Goal: Information Seeking & Learning: Find specific fact

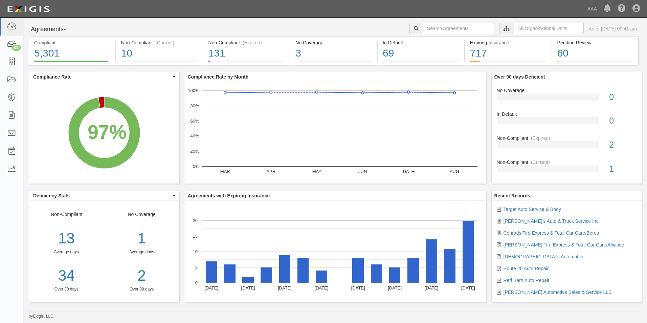
click at [66, 30] on span "button" at bounding box center [65, 29] width 3 height 1
click at [37, 43] on link "Parties" at bounding box center [55, 43] width 53 height 9
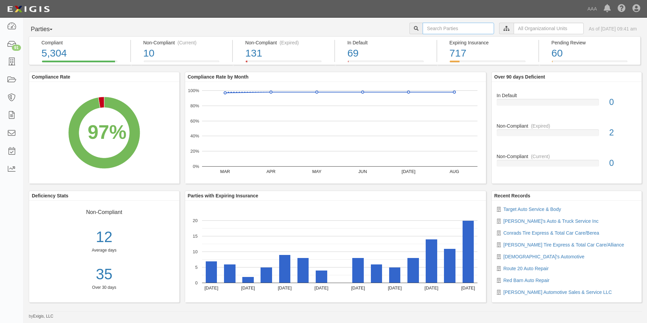
click at [438, 25] on input "text" at bounding box center [457, 28] width 71 height 11
type input "10294"
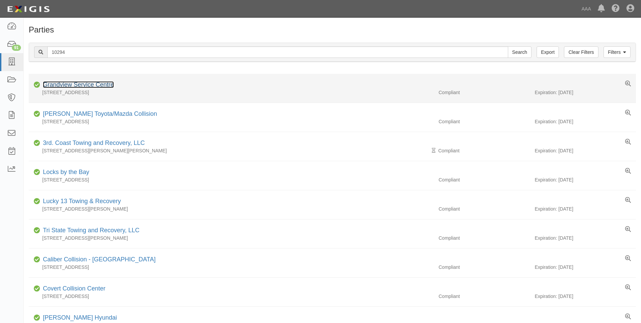
click at [76, 83] on link "Grandview Service Centre" at bounding box center [78, 84] width 71 height 7
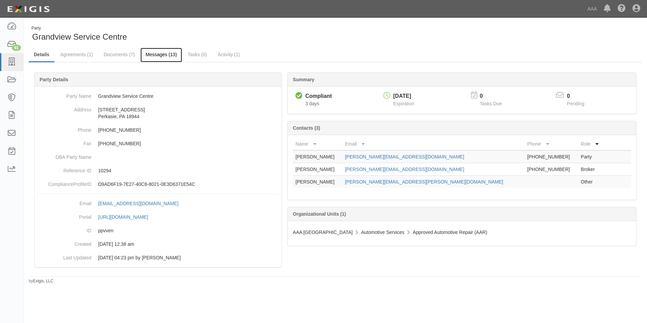
click at [161, 54] on link "Messages (13)" at bounding box center [161, 55] width 42 height 15
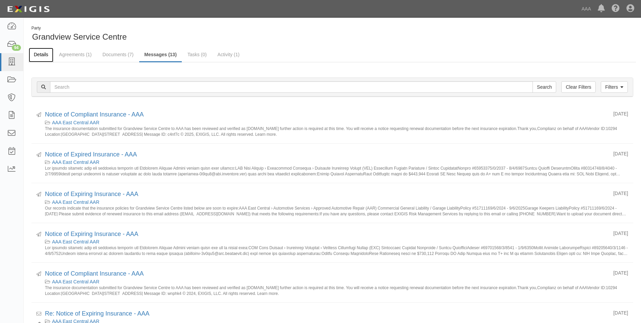
click at [43, 55] on link "Details" at bounding box center [41, 55] width 25 height 15
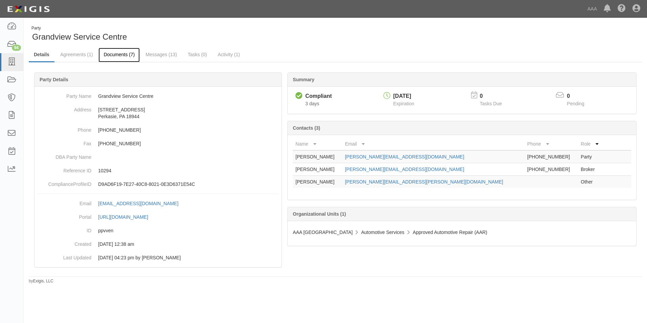
click at [116, 52] on link "Documents (7)" at bounding box center [118, 55] width 41 height 15
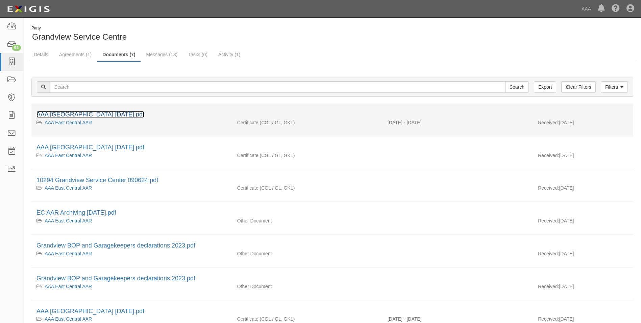
click at [88, 113] on link "AAA East Central 9.9.2025.pdf" at bounding box center [91, 114] width 108 height 7
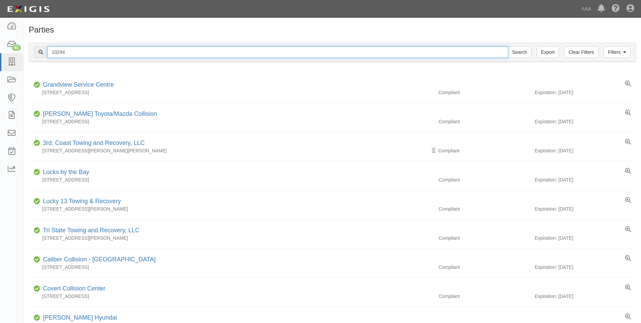
drag, startPoint x: 73, startPoint y: 50, endPoint x: 44, endPoint y: 49, distance: 28.8
click at [44, 49] on div "10294 Search" at bounding box center [283, 51] width 498 height 11
type input "22760"
click at [508, 46] on input "Search" at bounding box center [520, 51] width 24 height 11
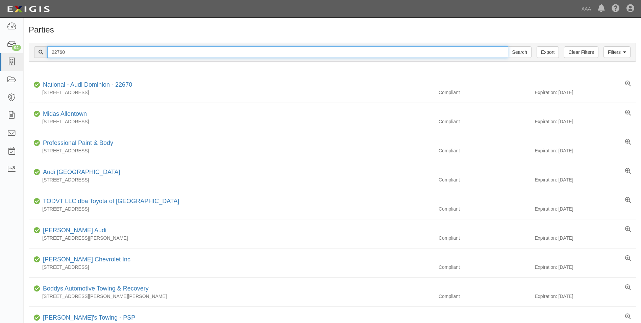
drag, startPoint x: 68, startPoint y: 51, endPoint x: 25, endPoint y: 43, distance: 44.1
click at [25, 43] on div "Filters Clear Filters Export 22760 Search Filters Compliance Status Compliant N…" at bounding box center [333, 53] width 618 height 31
type input "22761"
click at [508, 46] on input "Search" at bounding box center [520, 51] width 24 height 11
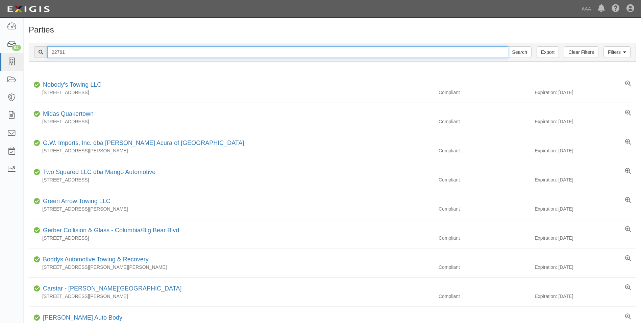
drag, startPoint x: 68, startPoint y: 51, endPoint x: 44, endPoint y: 49, distance: 23.7
click at [44, 49] on div "22761 Search" at bounding box center [283, 51] width 498 height 11
type input "10474"
click at [508, 46] on input "Search" at bounding box center [520, 51] width 24 height 11
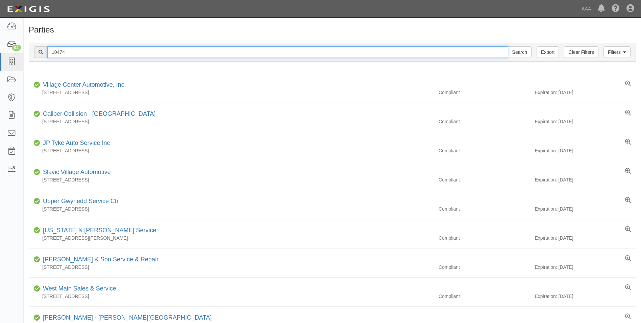
drag, startPoint x: 67, startPoint y: 50, endPoint x: 36, endPoint y: 47, distance: 31.6
click at [36, 47] on div "10474 Search" at bounding box center [283, 51] width 498 height 11
type input "10315"
click at [508, 46] on input "Search" at bounding box center [520, 51] width 24 height 11
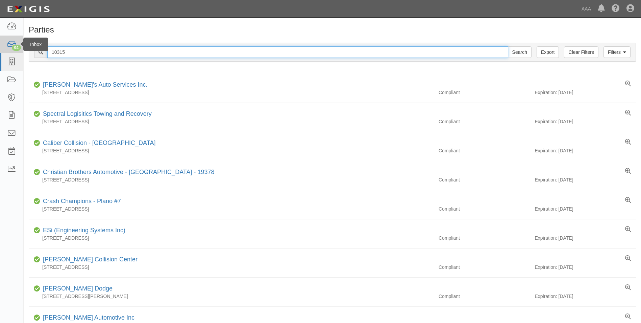
drag, startPoint x: 70, startPoint y: 47, endPoint x: 6, endPoint y: 38, distance: 64.6
type input "10290"
click at [508, 46] on input "Search" at bounding box center [520, 51] width 24 height 11
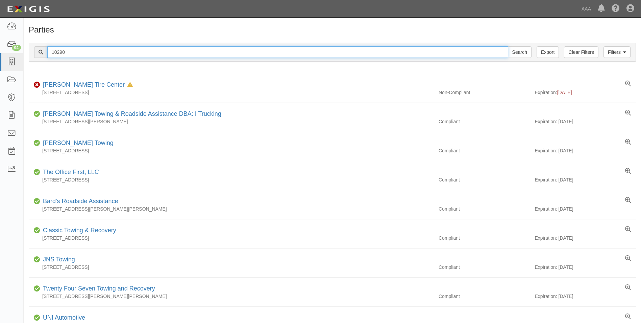
drag, startPoint x: 73, startPoint y: 51, endPoint x: 39, endPoint y: 50, distance: 34.5
click at [39, 50] on div "10290 Search" at bounding box center [283, 51] width 498 height 11
type input "10305"
click at [508, 46] on input "Search" at bounding box center [520, 51] width 24 height 11
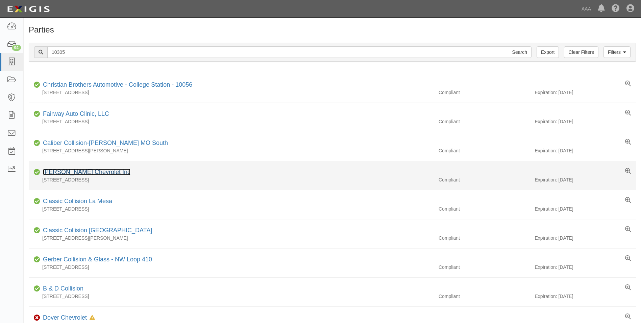
click at [64, 171] on link "[PERSON_NAME] Chevrolet Inc" at bounding box center [87, 171] width 88 height 7
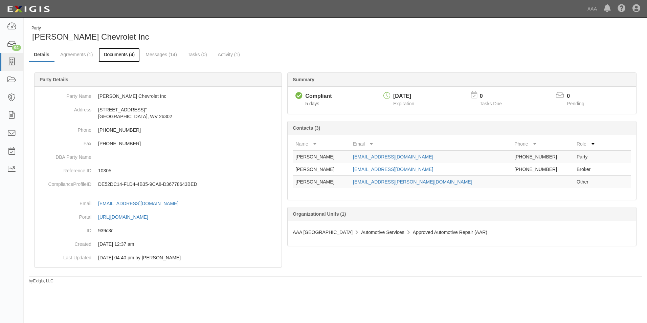
click at [119, 54] on link "Documents (4)" at bounding box center [118, 55] width 41 height 15
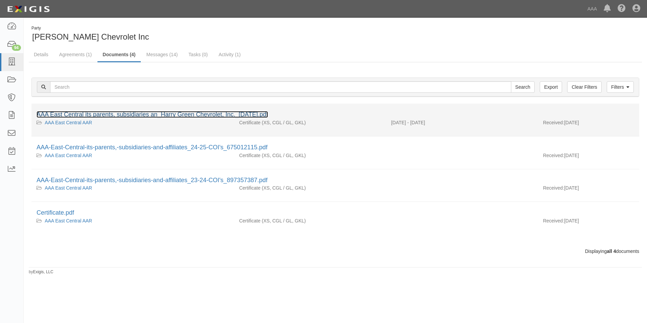
click at [101, 113] on link "AAA East Central its parents, subsidiaries an_Harry Green Chevrolet, Inc._[DATE…" at bounding box center [152, 114] width 231 height 7
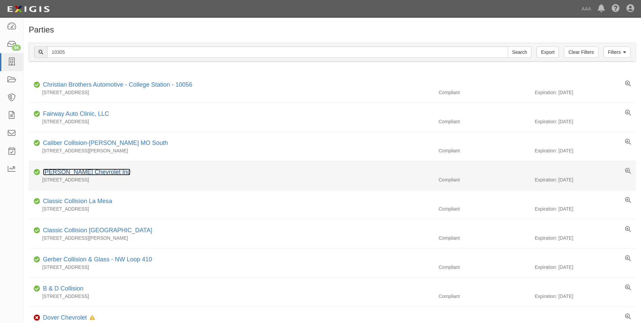
click at [69, 171] on link "[PERSON_NAME] Chevrolet Inc" at bounding box center [87, 171] width 88 height 7
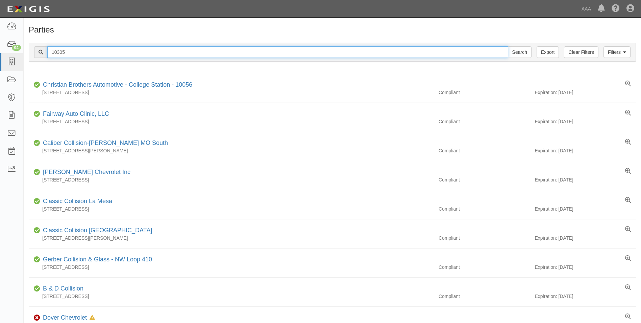
drag, startPoint x: 66, startPoint y: 52, endPoint x: 46, endPoint y: 50, distance: 19.3
click at [46, 50] on div "10305 Search" at bounding box center [283, 51] width 498 height 11
click at [508, 46] on input "Search" at bounding box center [520, 51] width 24 height 11
click at [71, 51] on input "10294" at bounding box center [277, 51] width 461 height 11
drag, startPoint x: 73, startPoint y: 51, endPoint x: 31, endPoint y: 51, distance: 42.6
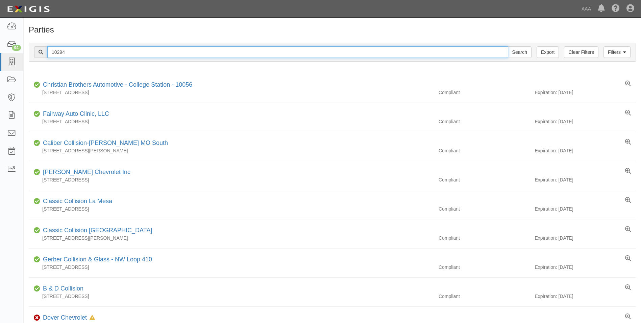
click at [31, 51] on div "Filters Clear Filters Export 10294 Search Filters" at bounding box center [332, 52] width 607 height 19
type input "20181"
click at [508, 46] on input "Search" at bounding box center [520, 51] width 24 height 11
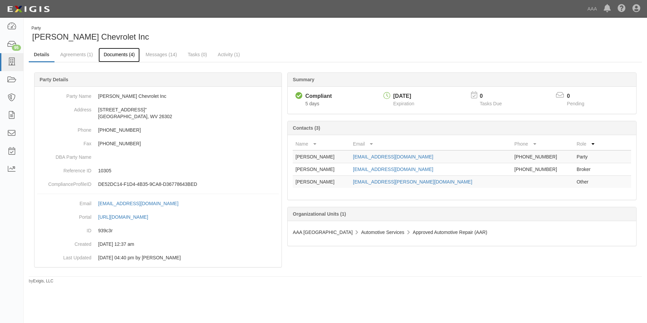
click at [114, 55] on link "Documents (4)" at bounding box center [118, 55] width 41 height 15
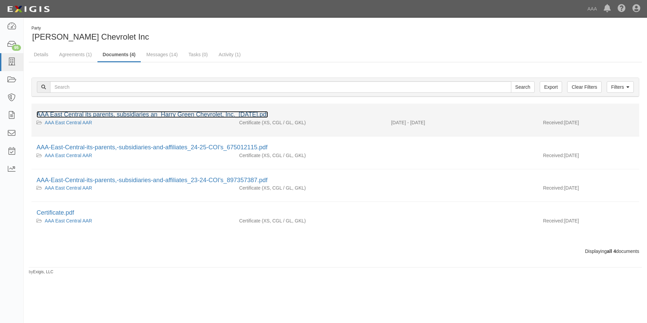
click at [106, 112] on link "AAA East Central its parents, subsidiaries an_Harry Green Chevrolet, Inc._[DATE…" at bounding box center [152, 114] width 231 height 7
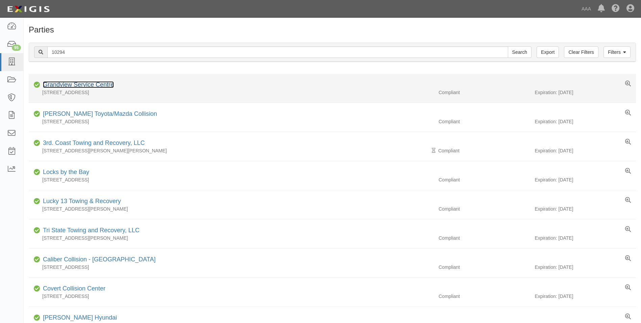
click at [73, 85] on link "Grandview Service Centre" at bounding box center [78, 84] width 71 height 7
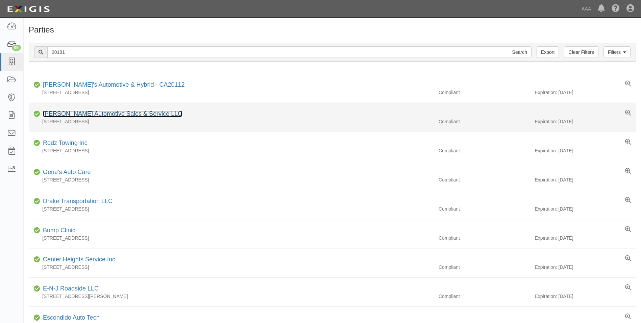
click at [60, 114] on link "[PERSON_NAME] Automotive Sales & Service LLC" at bounding box center [112, 113] width 139 height 7
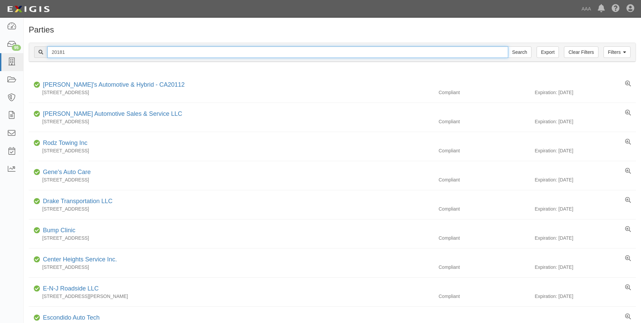
drag, startPoint x: 72, startPoint y: 50, endPoint x: 30, endPoint y: 47, distance: 41.7
click at [30, 47] on div "Filters Clear Filters Export 20181 Search Filters" at bounding box center [332, 52] width 607 height 19
type input "20633"
click at [508, 46] on input "Search" at bounding box center [520, 51] width 24 height 11
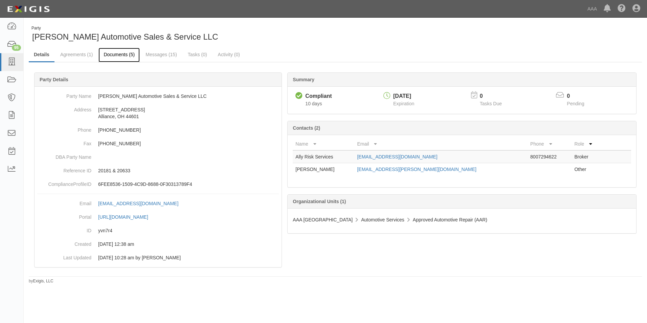
click at [118, 54] on link "Documents (5)" at bounding box center [118, 55] width 41 height 15
click at [110, 53] on link "Documents (5)" at bounding box center [118, 55] width 41 height 15
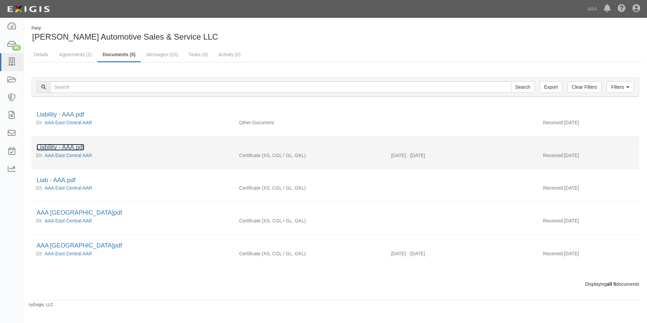
click at [50, 145] on link "Liability - AAA.pdf" at bounding box center [61, 147] width 48 height 7
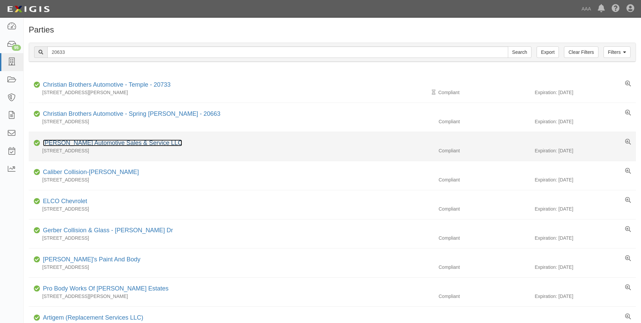
click at [58, 142] on link "[PERSON_NAME] Automotive Sales & Service LLC" at bounding box center [112, 142] width 139 height 7
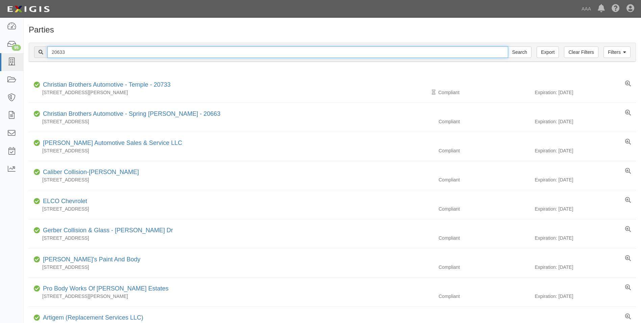
drag, startPoint x: 75, startPoint y: 51, endPoint x: 35, endPoint y: 50, distance: 40.6
click at [35, 50] on div "20633 Search" at bounding box center [283, 51] width 498 height 11
type input "22741"
click at [508, 46] on input "Search" at bounding box center [520, 51] width 24 height 11
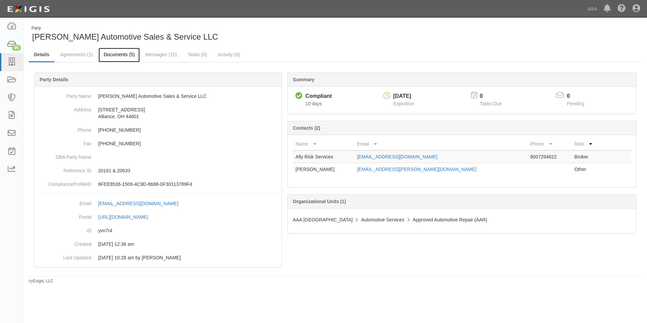
click at [117, 55] on link "Documents (5)" at bounding box center [118, 55] width 41 height 15
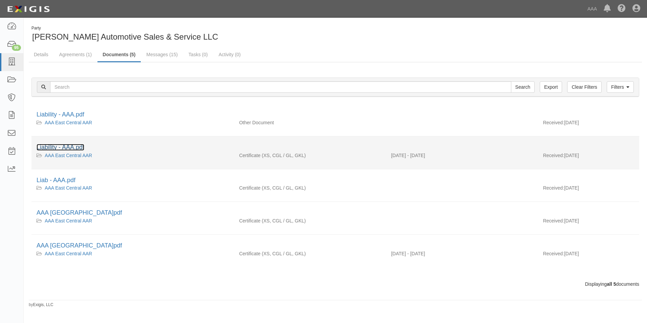
click at [61, 148] on link "Liability - AAA.pdf" at bounding box center [61, 147] width 48 height 7
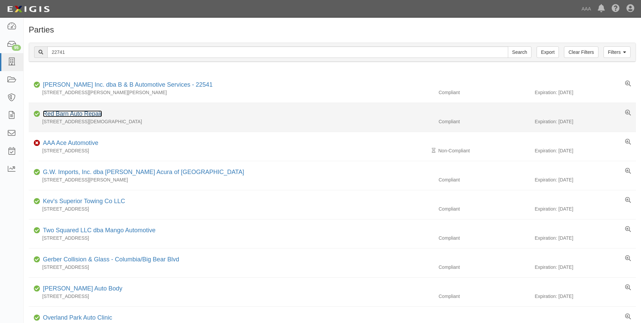
click at [64, 113] on link "Red Barn Auto Repair" at bounding box center [72, 113] width 59 height 7
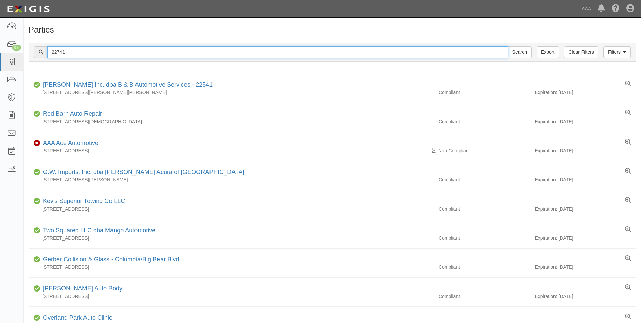
drag, startPoint x: 75, startPoint y: 51, endPoint x: 28, endPoint y: 50, distance: 46.3
click at [28, 49] on div "Filters Clear Filters Export 22741 Search Filters Compliance Status Compliant N…" at bounding box center [333, 53] width 618 height 31
type input "22741"
click at [508, 46] on input "Search" at bounding box center [520, 51] width 24 height 11
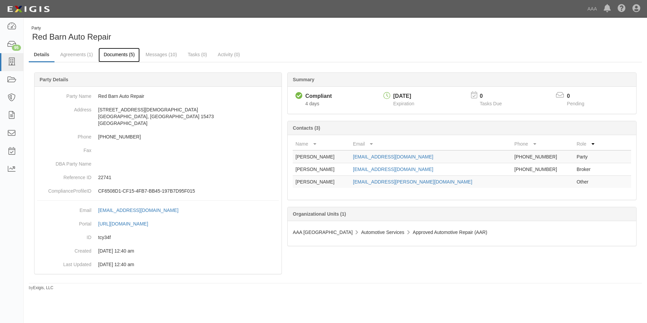
click at [107, 54] on link "Documents (5)" at bounding box center [118, 55] width 41 height 15
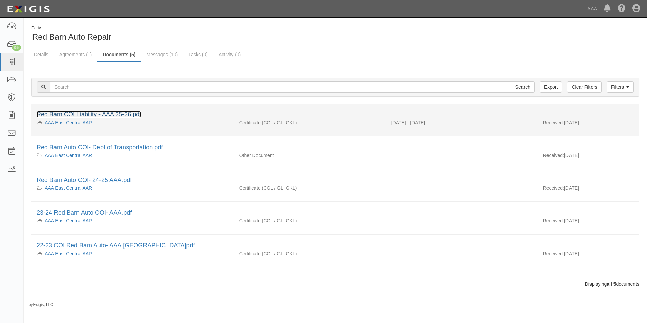
click at [56, 116] on link "Red Barn COI Liability - AAA 25-26.pdf" at bounding box center [89, 114] width 104 height 7
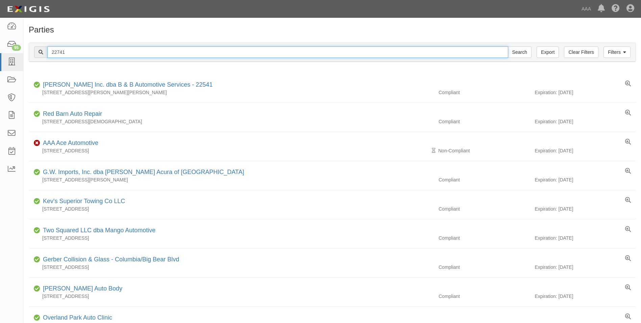
drag, startPoint x: 68, startPoint y: 53, endPoint x: 38, endPoint y: 52, distance: 30.5
click at [38, 52] on div "22741 Search" at bounding box center [283, 51] width 498 height 11
type input "21233"
click at [508, 46] on input "Search" at bounding box center [520, 51] width 24 height 11
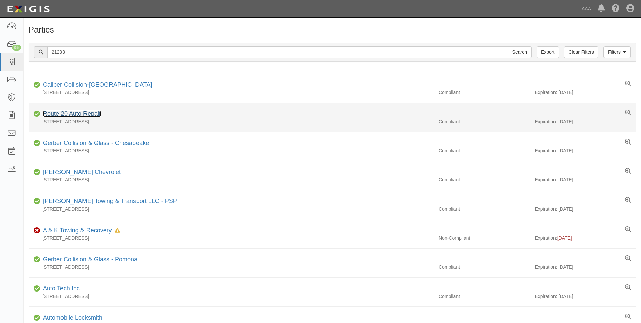
click at [53, 113] on link "Route 20 Auto Repair" at bounding box center [72, 113] width 58 height 7
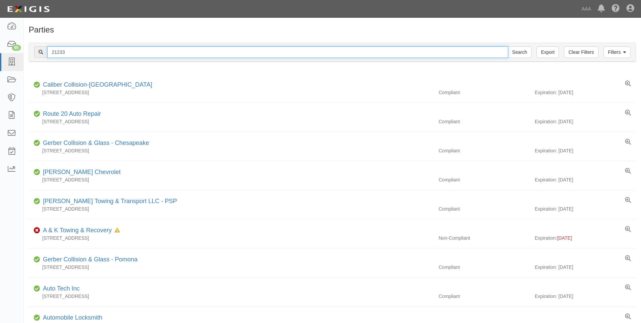
drag, startPoint x: 70, startPoint y: 51, endPoint x: 46, endPoint y: 51, distance: 23.3
click at [46, 51] on div "21233 Search" at bounding box center [283, 51] width 498 height 11
type input "25077"
click at [508, 46] on input "Search" at bounding box center [520, 51] width 24 height 11
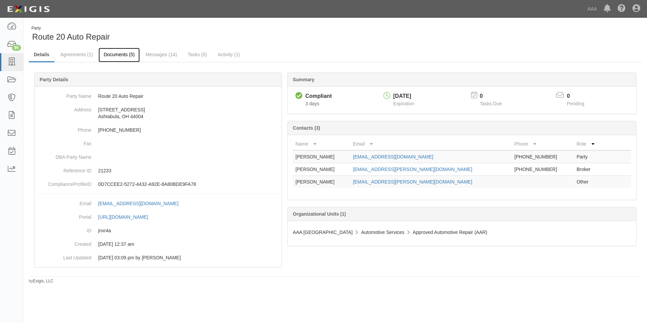
click at [115, 54] on link "Documents (5)" at bounding box center [118, 55] width 41 height 15
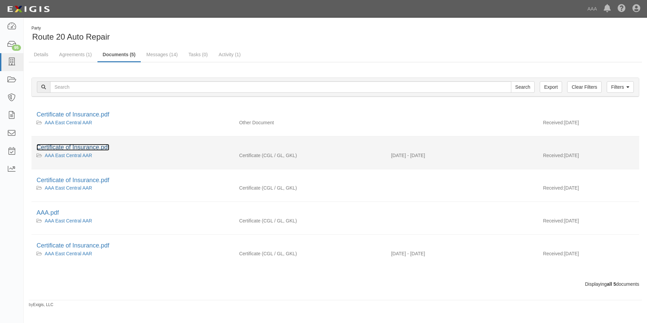
click at [64, 146] on link "Certificate of Insurance.pdf" at bounding box center [73, 147] width 73 height 7
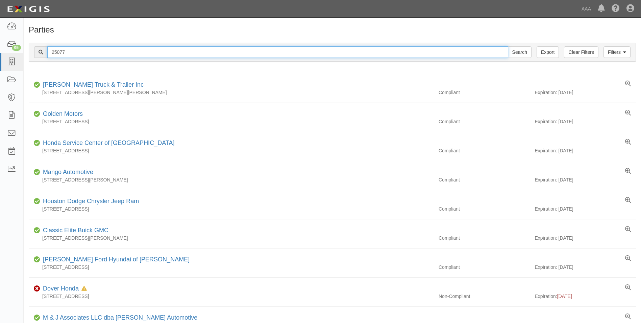
drag, startPoint x: 69, startPoint y: 52, endPoint x: 40, endPoint y: 52, distance: 29.4
click at [40, 52] on div "25077 Search" at bounding box center [283, 51] width 498 height 11
type input "24917"
click at [508, 46] on input "Search" at bounding box center [520, 51] width 24 height 11
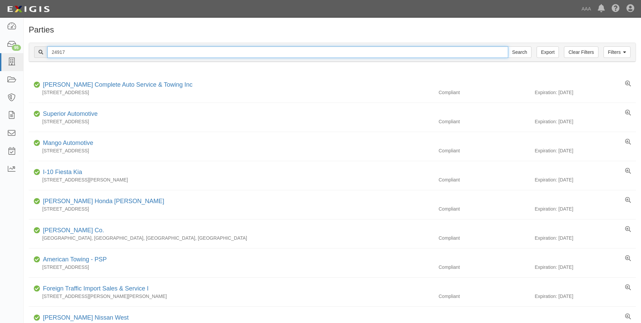
drag, startPoint x: 71, startPoint y: 54, endPoint x: 37, endPoint y: 53, distance: 34.5
click at [37, 53] on div "24917 Search" at bounding box center [283, 51] width 498 height 11
type input "20864"
click at [508, 46] on input "Search" at bounding box center [520, 51] width 24 height 11
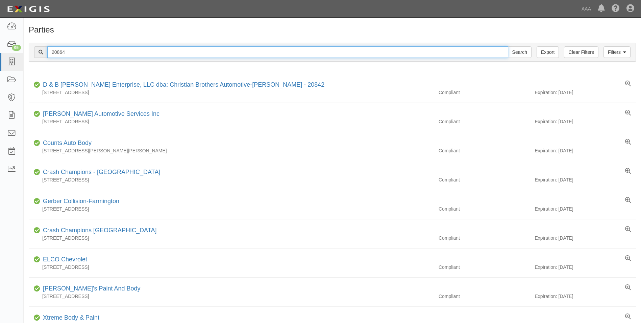
drag, startPoint x: 78, startPoint y: 52, endPoint x: 43, endPoint y: 52, distance: 35.5
click at [43, 52] on div "20864 Search" at bounding box center [283, 51] width 498 height 11
type input "10258"
click at [508, 46] on input "Search" at bounding box center [520, 51] width 24 height 11
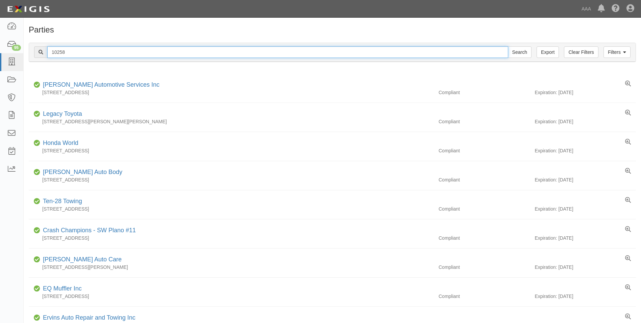
drag, startPoint x: 69, startPoint y: 51, endPoint x: 48, endPoint y: 51, distance: 21.0
click at [48, 51] on input "10258" at bounding box center [277, 51] width 461 height 11
type input "10381"
click at [508, 46] on input "Search" at bounding box center [520, 51] width 24 height 11
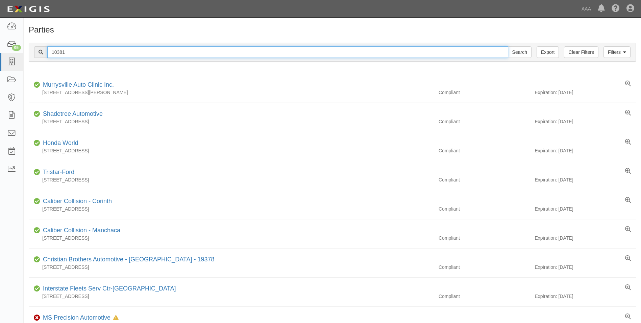
drag, startPoint x: 69, startPoint y: 51, endPoint x: 45, endPoint y: 50, distance: 23.4
click at [45, 50] on div "10381 Search" at bounding box center [283, 51] width 498 height 11
type input "10150"
click at [508, 46] on input "Search" at bounding box center [520, 51] width 24 height 11
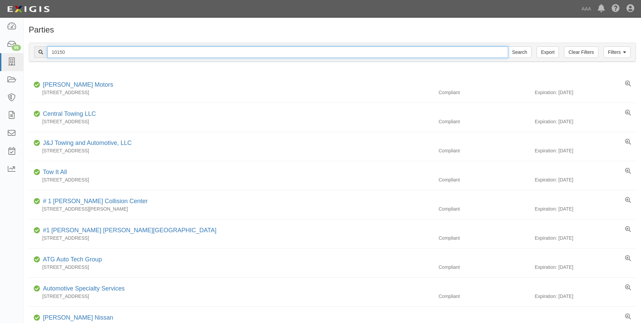
drag, startPoint x: 67, startPoint y: 53, endPoint x: 49, endPoint y: 53, distance: 18.6
click at [49, 53] on input "10150" at bounding box center [277, 51] width 461 height 11
type input "22585"
click at [508, 46] on input "Search" at bounding box center [520, 51] width 24 height 11
drag, startPoint x: 70, startPoint y: 52, endPoint x: 41, endPoint y: 52, distance: 29.4
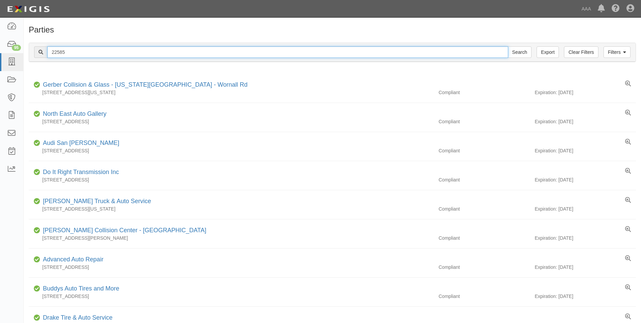
click at [41, 52] on div "22585 Search" at bounding box center [283, 51] width 498 height 11
type input "10380"
click at [508, 46] on input "Search" at bounding box center [520, 51] width 24 height 11
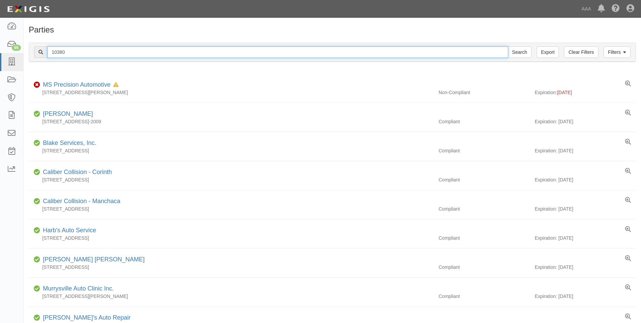
drag, startPoint x: 67, startPoint y: 53, endPoint x: 28, endPoint y: 50, distance: 38.7
click at [28, 50] on div "Filters Clear Filters Export 10380 Search Filters Compliance Status Compliant N…" at bounding box center [333, 53] width 618 height 31
type input "23289"
click at [508, 46] on input "Search" at bounding box center [520, 51] width 24 height 11
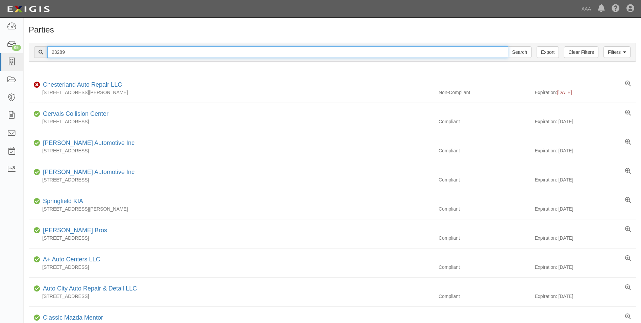
drag, startPoint x: 69, startPoint y: 51, endPoint x: 38, endPoint y: 49, distance: 31.2
click at [38, 49] on div "23289 Search" at bounding box center [283, 51] width 498 height 11
type input "140133"
click at [508, 46] on input "Search" at bounding box center [520, 51] width 24 height 11
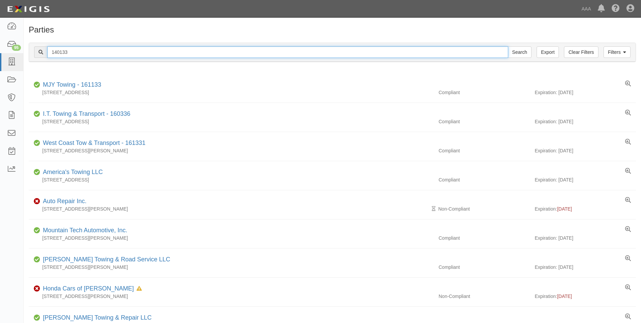
click at [56, 49] on input "140133" at bounding box center [277, 51] width 461 height 11
type input "10133"
click at [508, 46] on input "Search" at bounding box center [520, 51] width 24 height 11
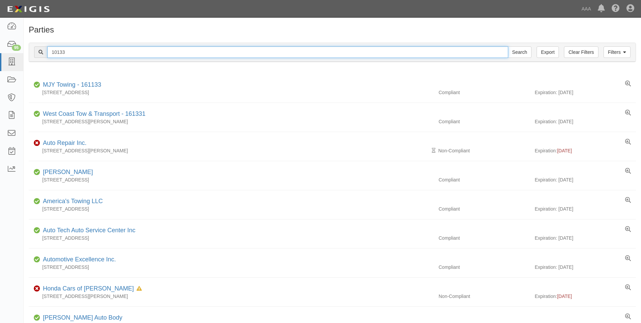
drag, startPoint x: 69, startPoint y: 50, endPoint x: 29, endPoint y: 48, distance: 40.0
click at [30, 48] on div "Filters Clear Filters Export 10133 Search Filters" at bounding box center [332, 52] width 607 height 19
type input "2"
type input "22211"
click at [508, 46] on input "Search" at bounding box center [520, 51] width 24 height 11
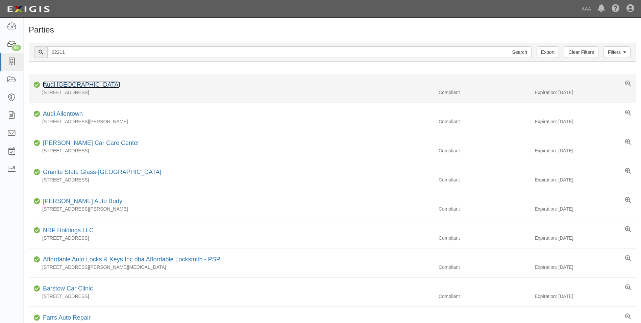
click at [63, 85] on link "Audi [GEOGRAPHIC_DATA]" at bounding box center [81, 84] width 77 height 7
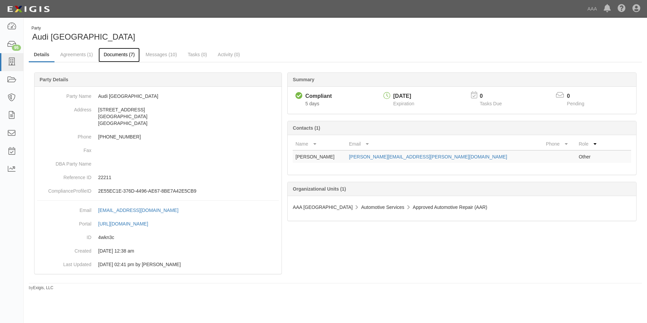
click at [116, 54] on link "Documents (7)" at bounding box center [118, 55] width 41 height 15
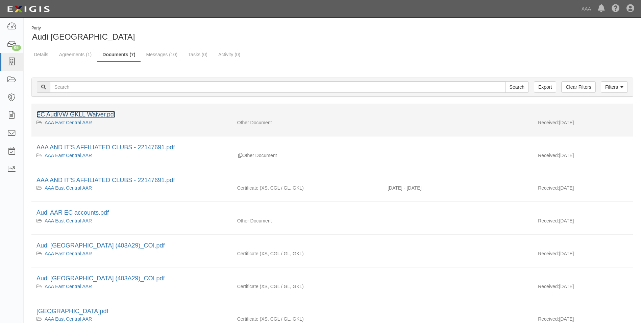
click at [53, 113] on link "EC AudiVW GKLL Waiver.pdf" at bounding box center [76, 114] width 79 height 7
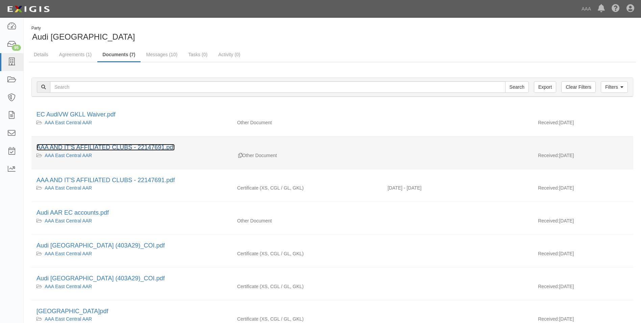
click at [84, 147] on link "AAA AND IT'S AFFILIATED CLUBS - 22147691.pdf" at bounding box center [106, 147] width 138 height 7
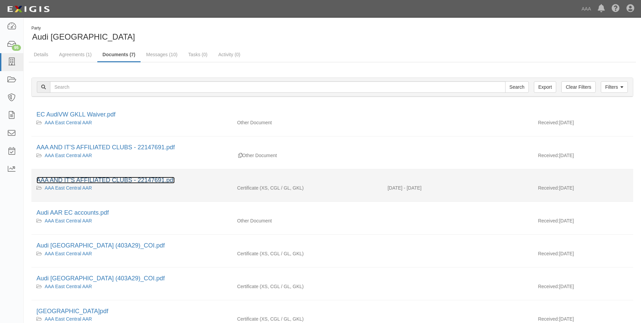
click at [89, 178] on link "AAA AND IT'S AFFILIATED CLUBS - 22147691.pdf" at bounding box center [106, 180] width 138 height 7
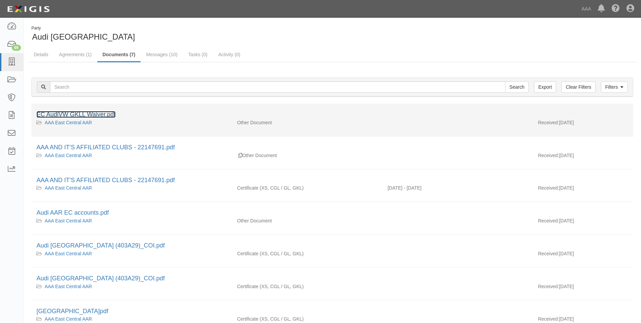
click at [58, 115] on link "EC AudiVW GKLL Waiver.pdf" at bounding box center [76, 114] width 79 height 7
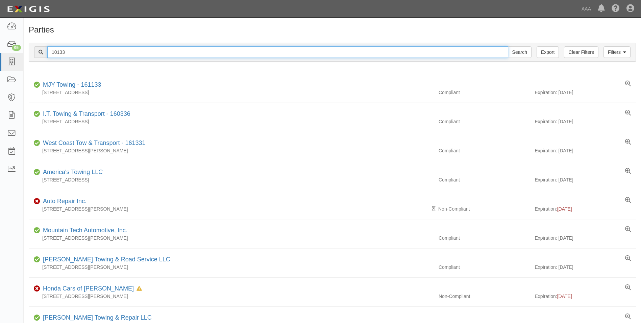
drag, startPoint x: 68, startPoint y: 52, endPoint x: 49, endPoint y: 50, distance: 18.7
click at [49, 50] on input "10133" at bounding box center [277, 51] width 461 height 11
type input "22211"
click at [508, 46] on input "Search" at bounding box center [520, 51] width 24 height 11
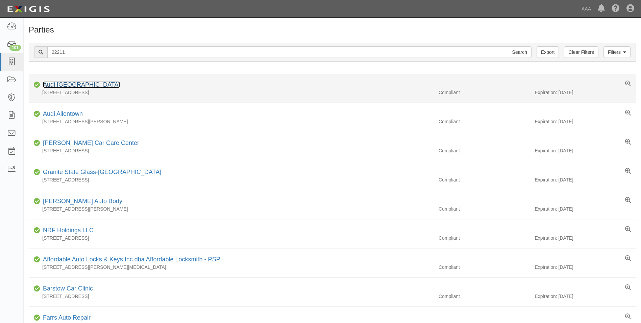
click at [66, 86] on link "Audi Middleburg Heights" at bounding box center [81, 84] width 77 height 7
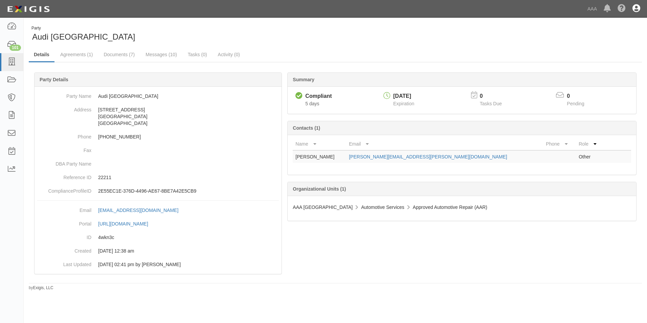
click at [635, 6] on icon at bounding box center [636, 9] width 8 height 8
click at [605, 42] on link "Sign Out" at bounding box center [615, 40] width 53 height 14
